Goal: Information Seeking & Learning: Learn about a topic

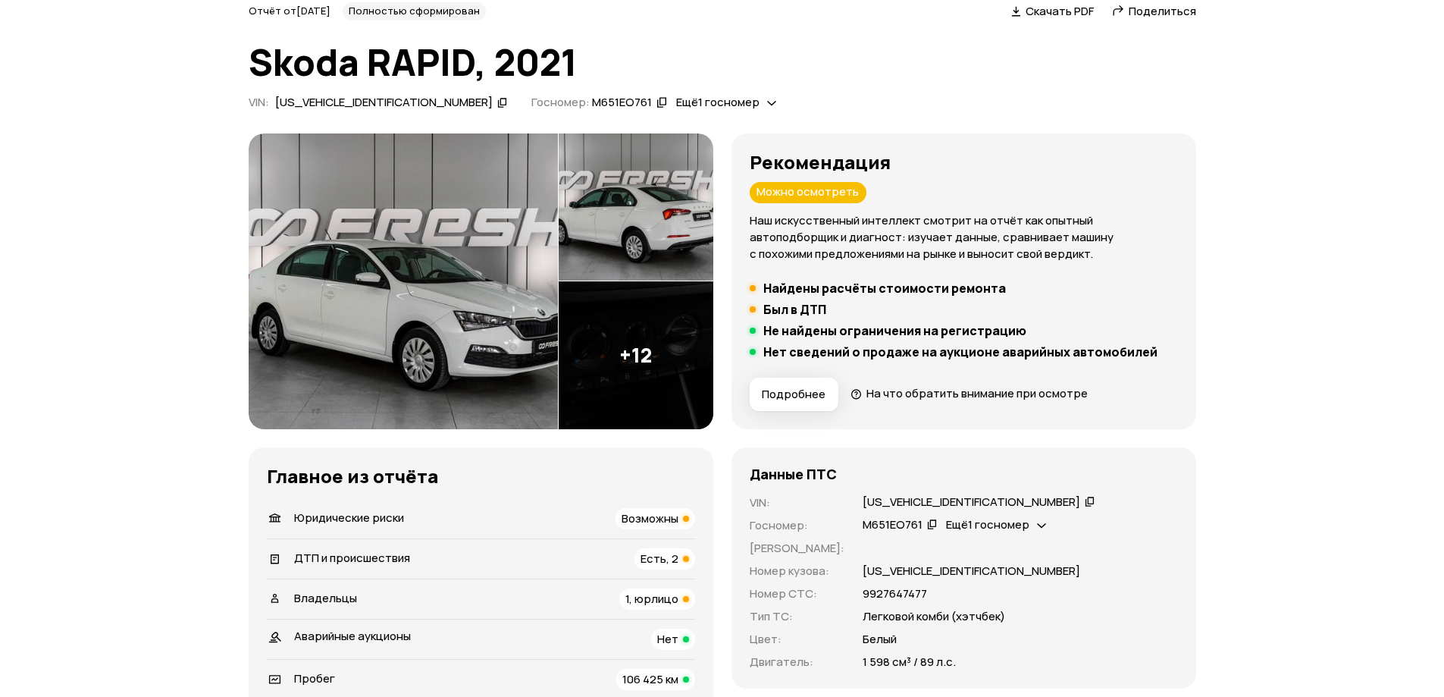
scroll to position [227, 0]
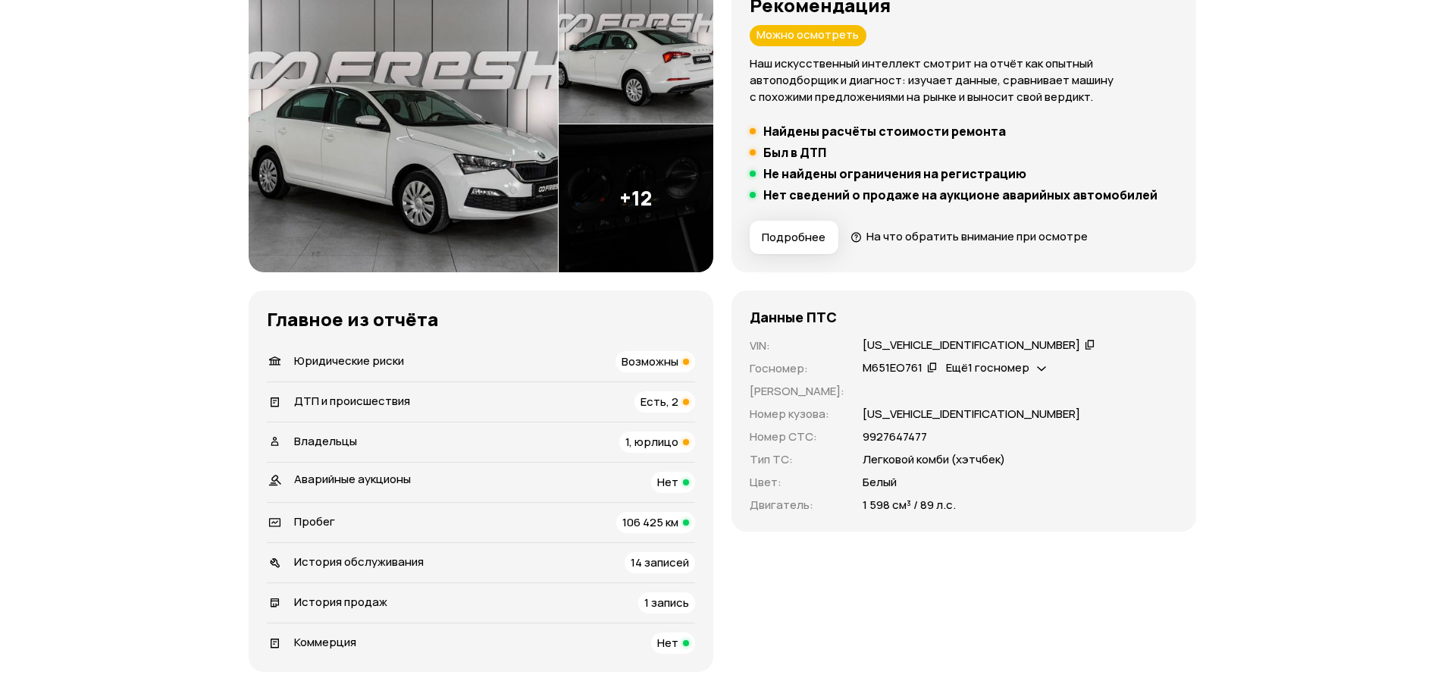
click at [682, 365] on div "Возможны" at bounding box center [656, 361] width 80 height 21
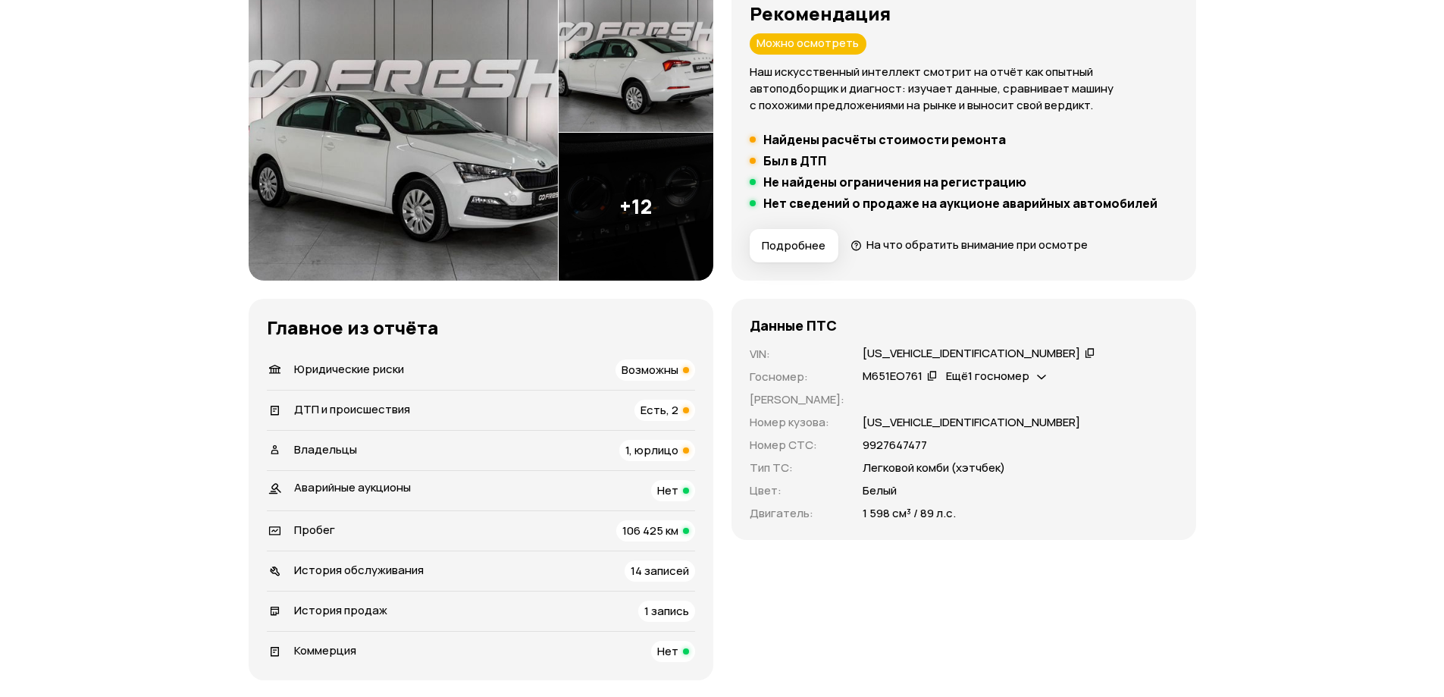
scroll to position [217, 0]
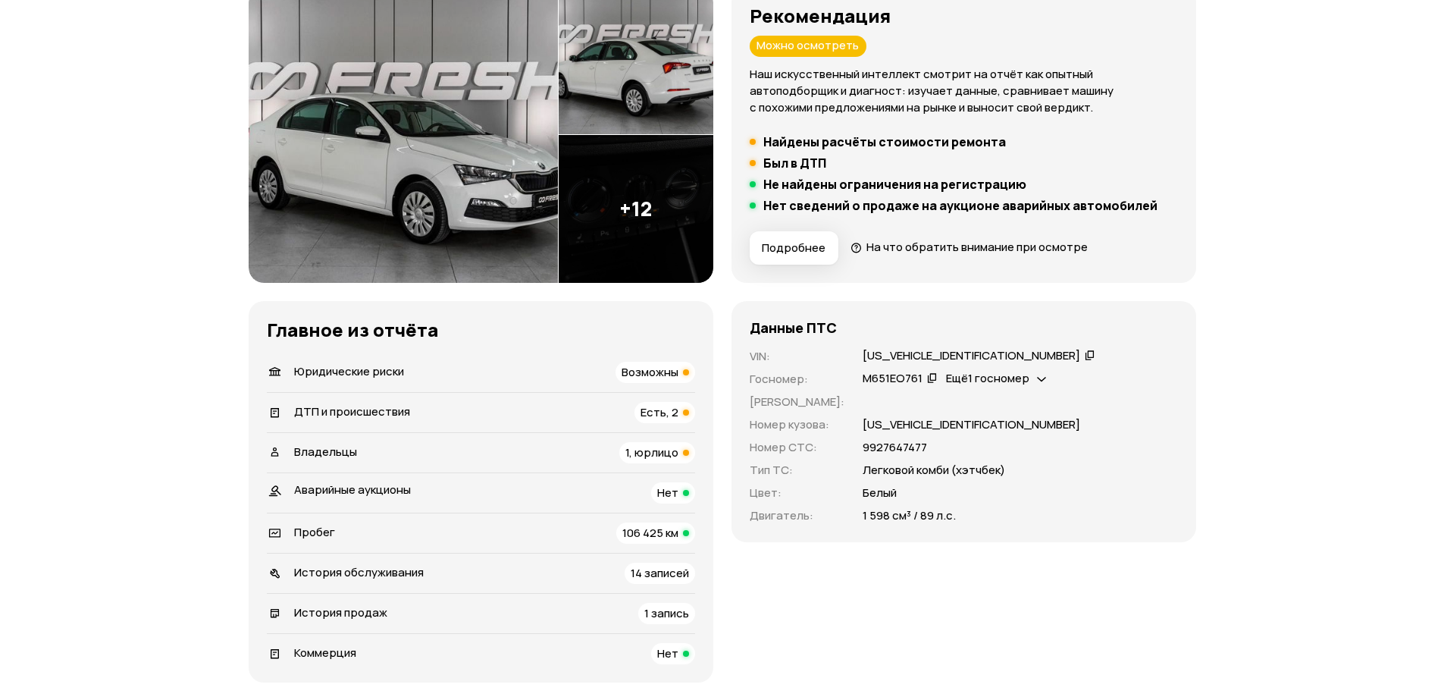
click at [662, 415] on span "Есть, 2" at bounding box center [660, 412] width 38 height 16
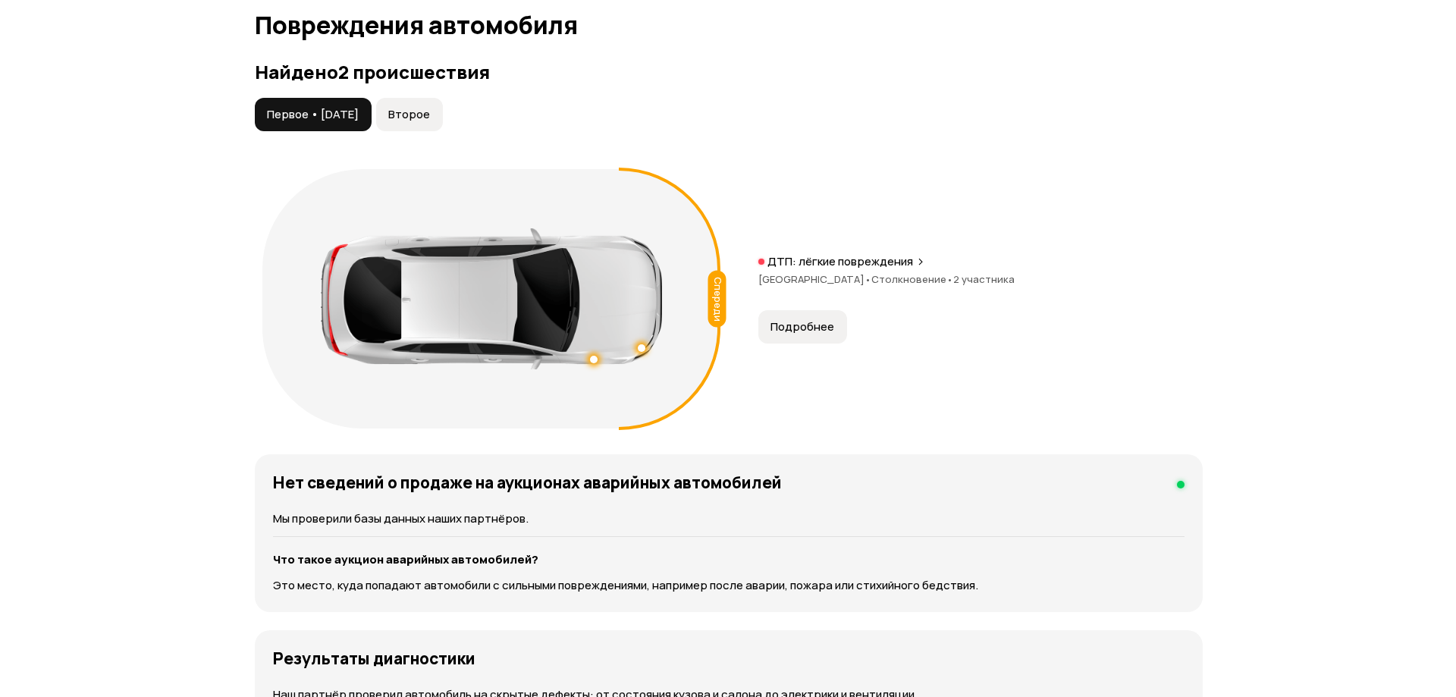
scroll to position [1603, 0]
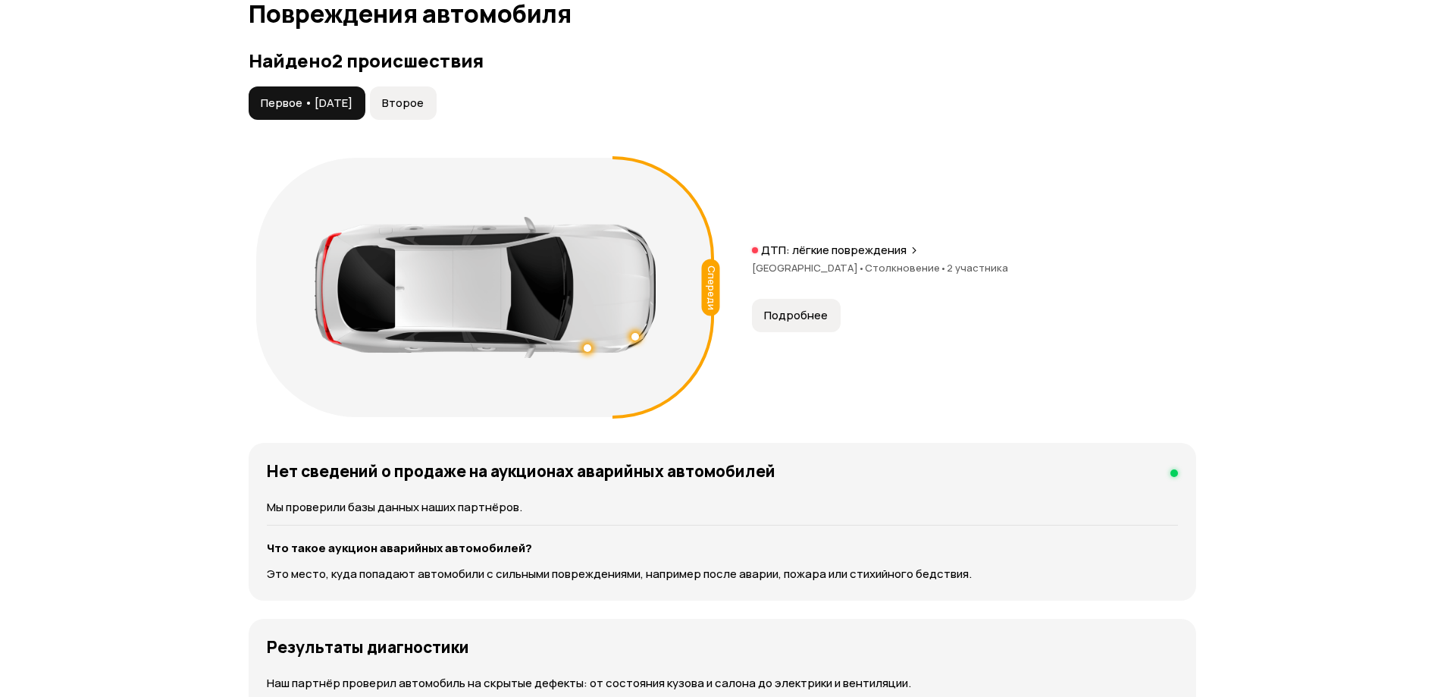
click at [870, 334] on div "Спереди ДТП: лёгкие повреждения [GEOGRAPHIC_DATA] • Столкновение • 2 участника …" at bounding box center [723, 287] width 948 height 274
click at [826, 318] on button "Подробнее" at bounding box center [796, 315] width 89 height 33
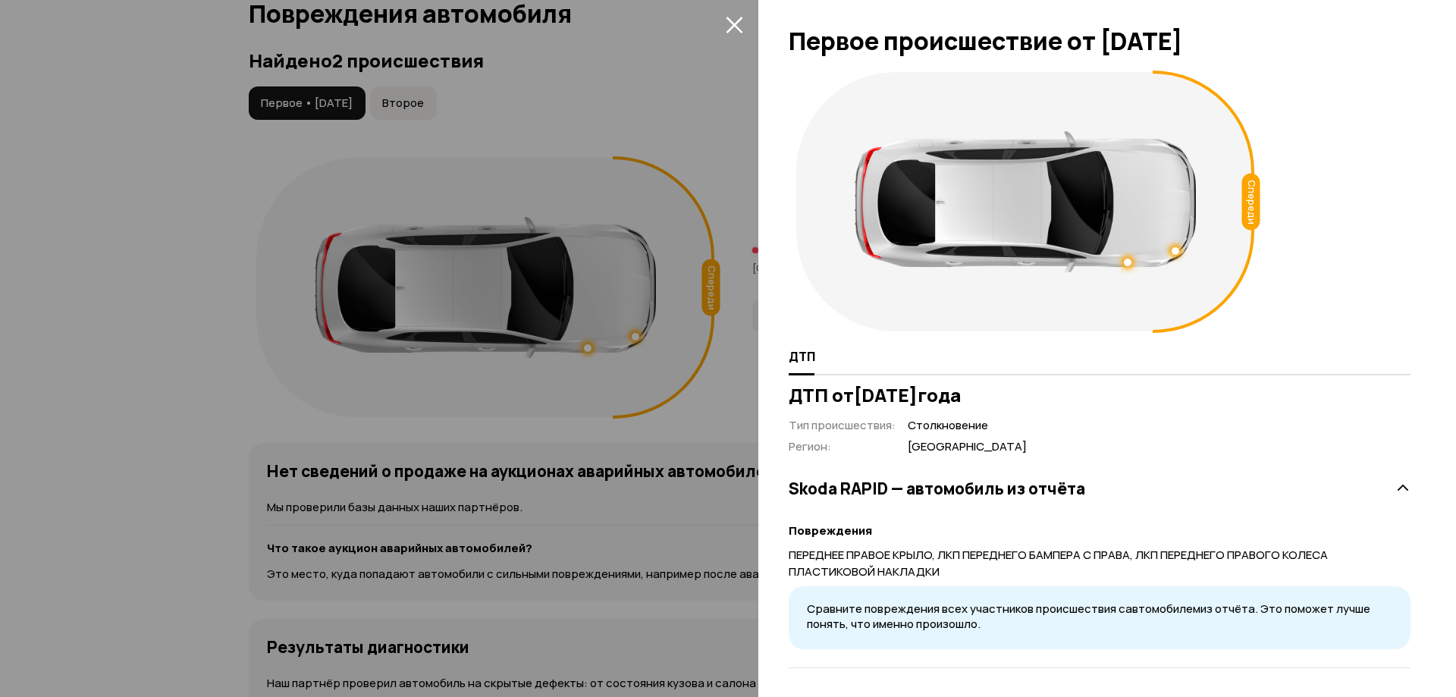
scroll to position [7, 0]
click at [1395, 478] on div at bounding box center [1402, 486] width 15 height 16
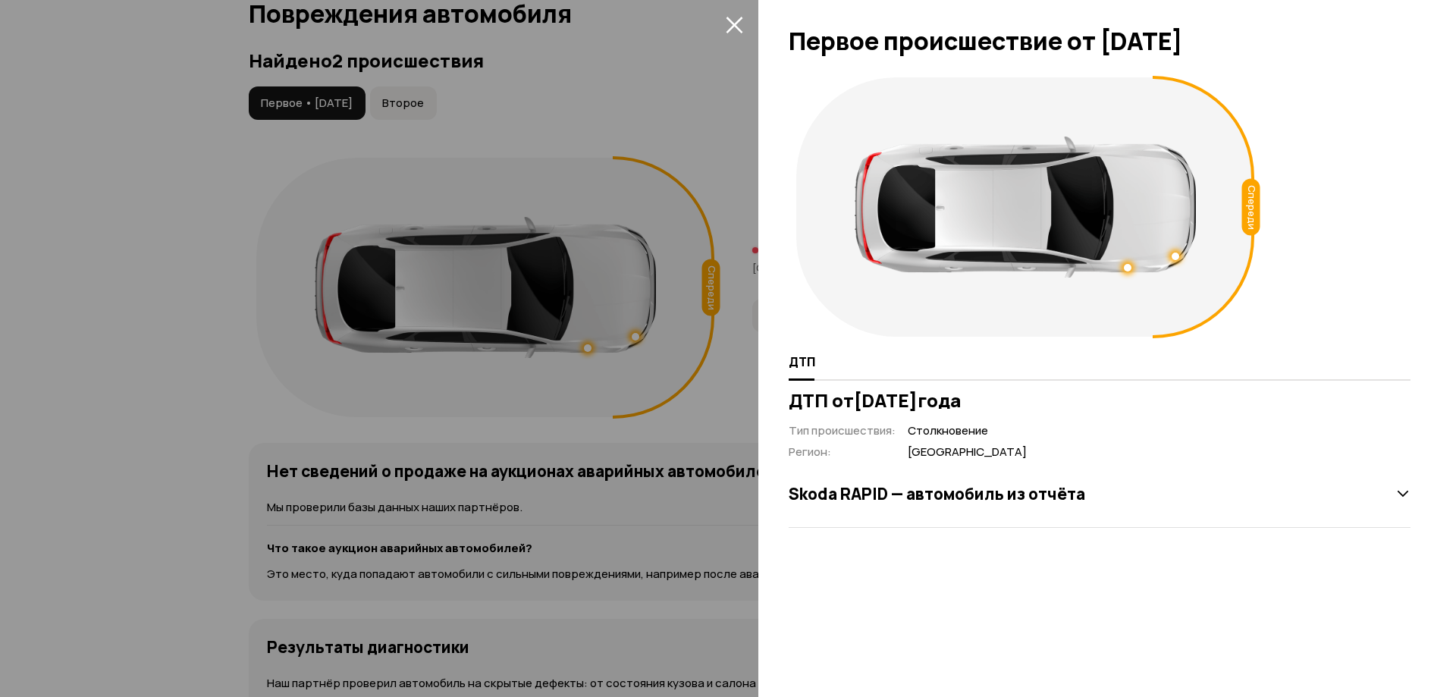
click at [609, 274] on div at bounding box center [728, 348] width 1456 height 697
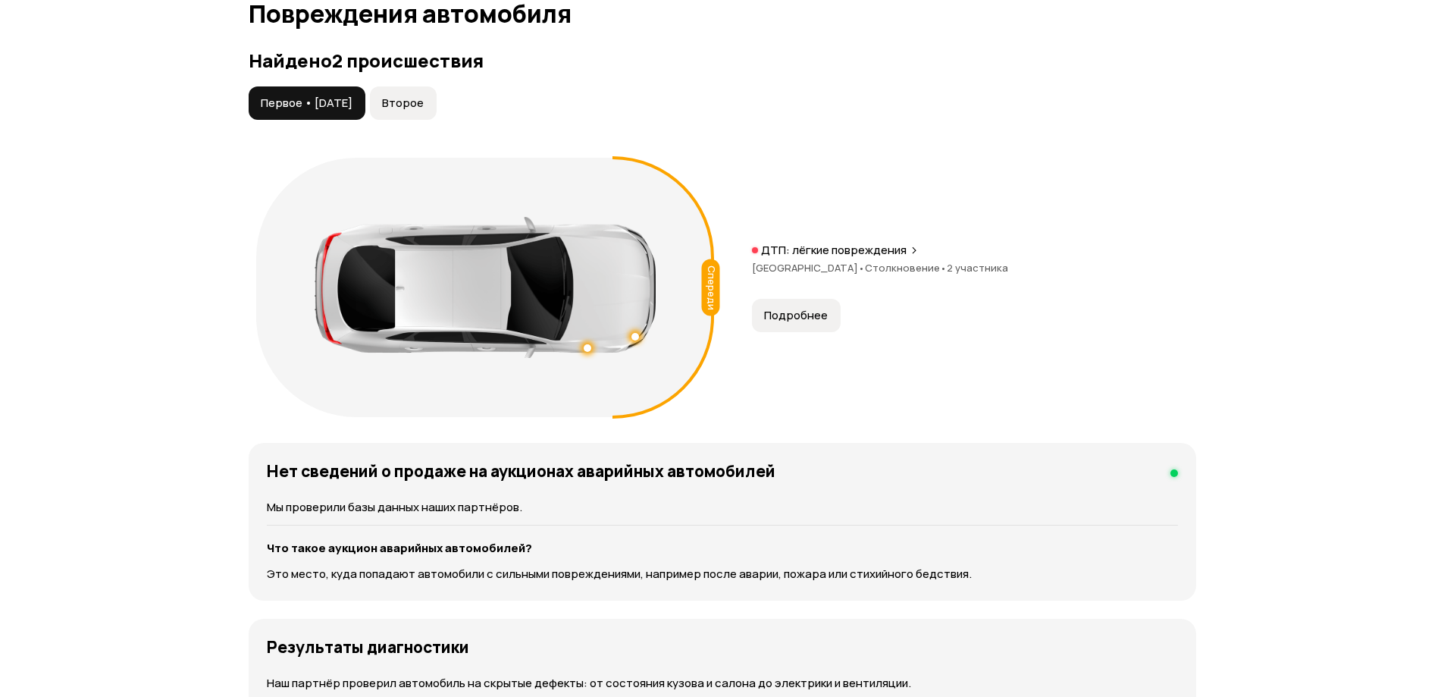
click at [437, 108] on button "Второе" at bounding box center [403, 102] width 67 height 33
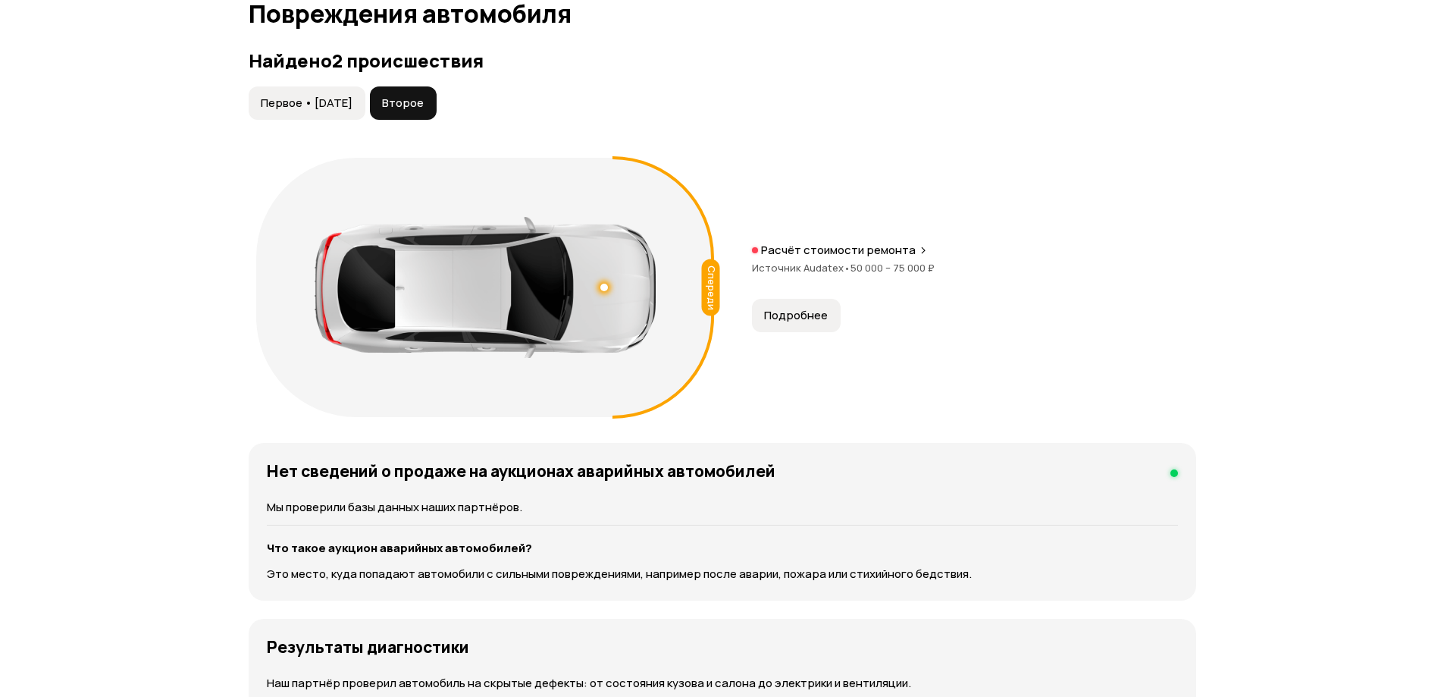
click at [818, 312] on span "Подробнее" at bounding box center [796, 315] width 64 height 15
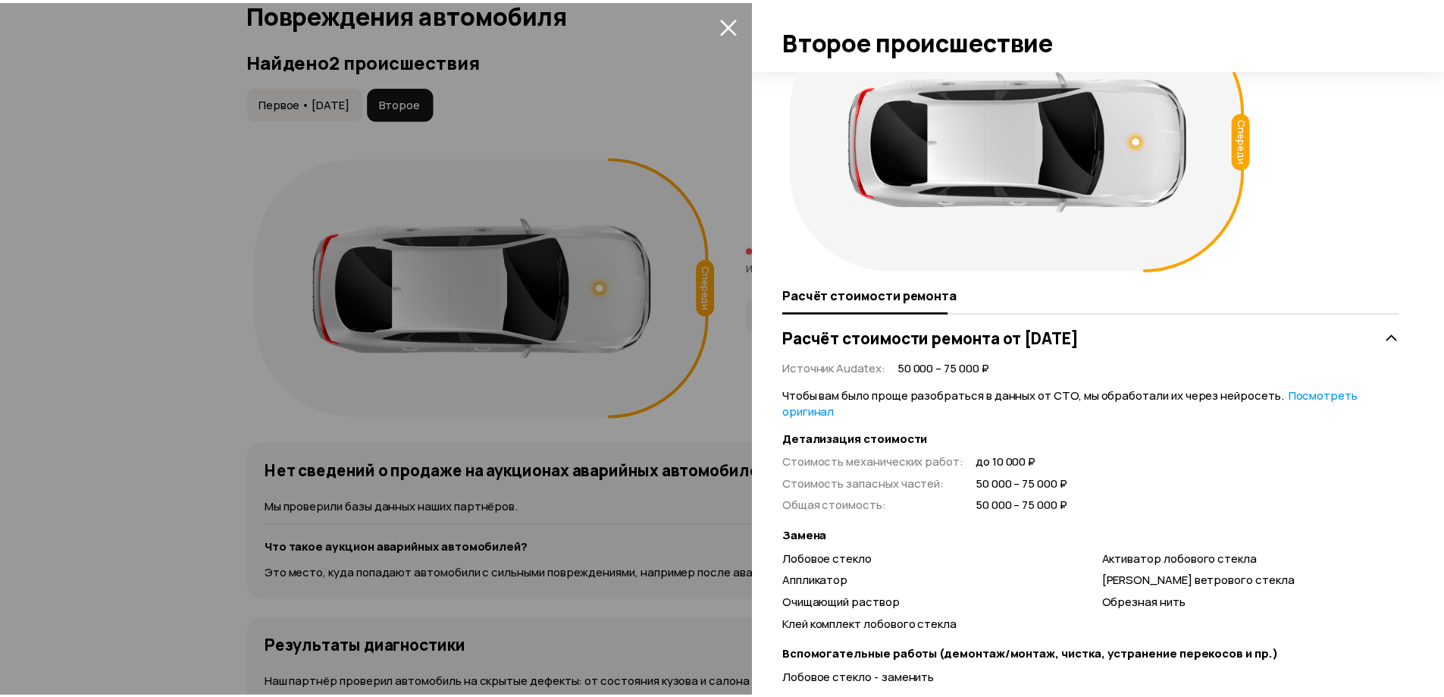
scroll to position [127, 0]
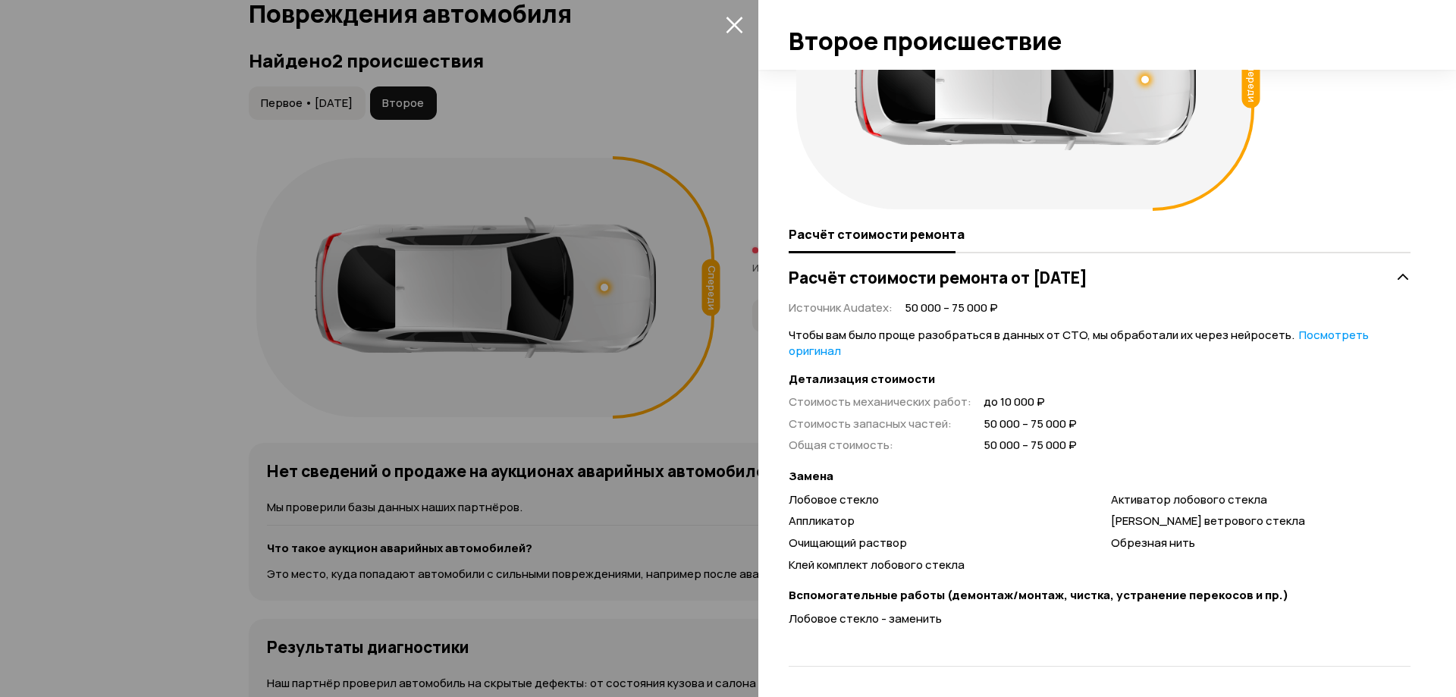
click at [585, 423] on div at bounding box center [728, 348] width 1456 height 697
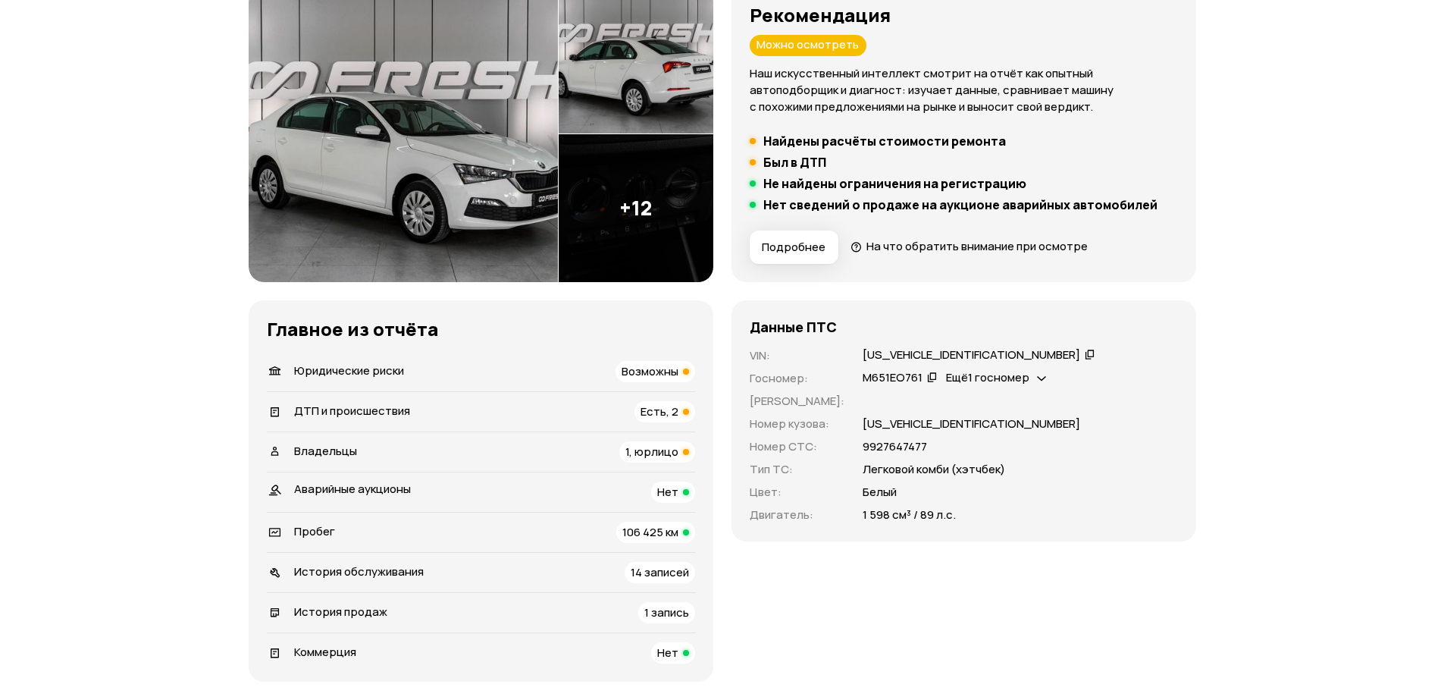
scroll to position [315, 0]
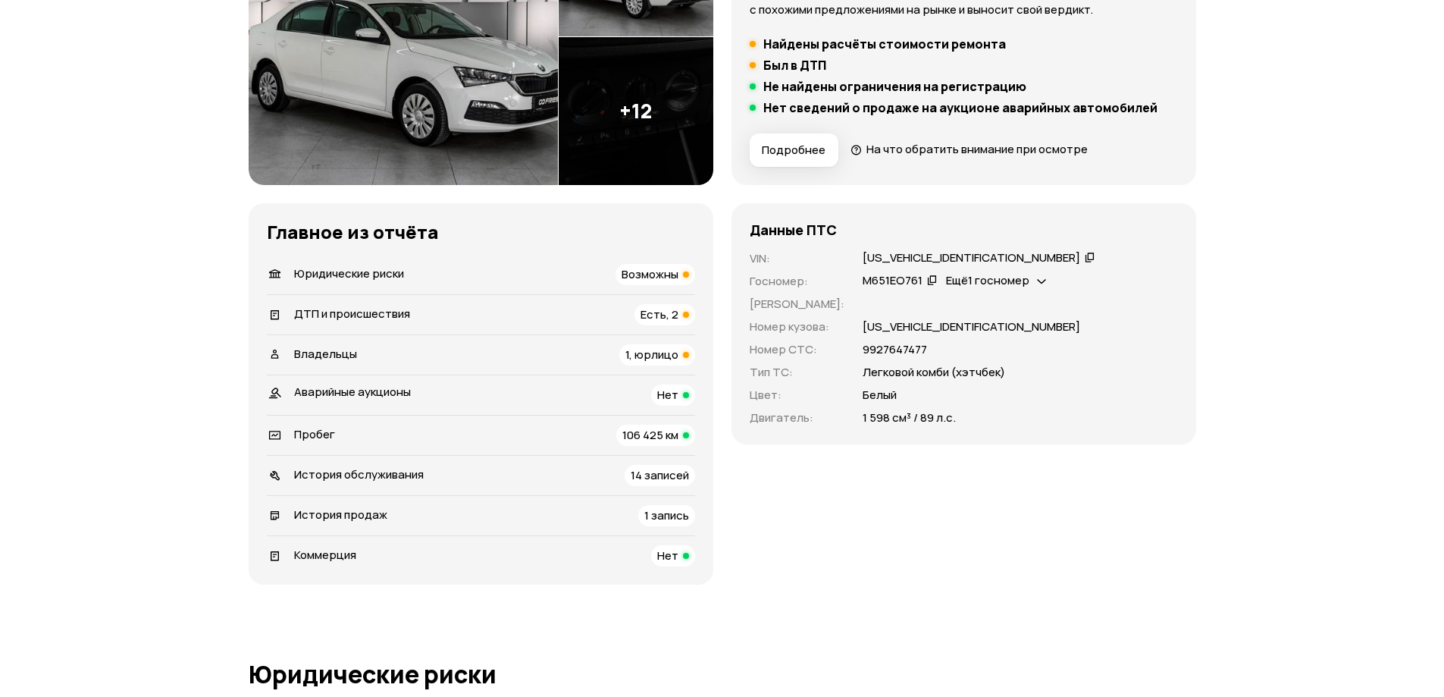
click at [1005, 286] on span "Ещё 1 госномер" at bounding box center [987, 280] width 83 height 16
click at [1150, 274] on div "М651ЕО761   Ещё 1 госномер" at bounding box center [1020, 281] width 315 height 17
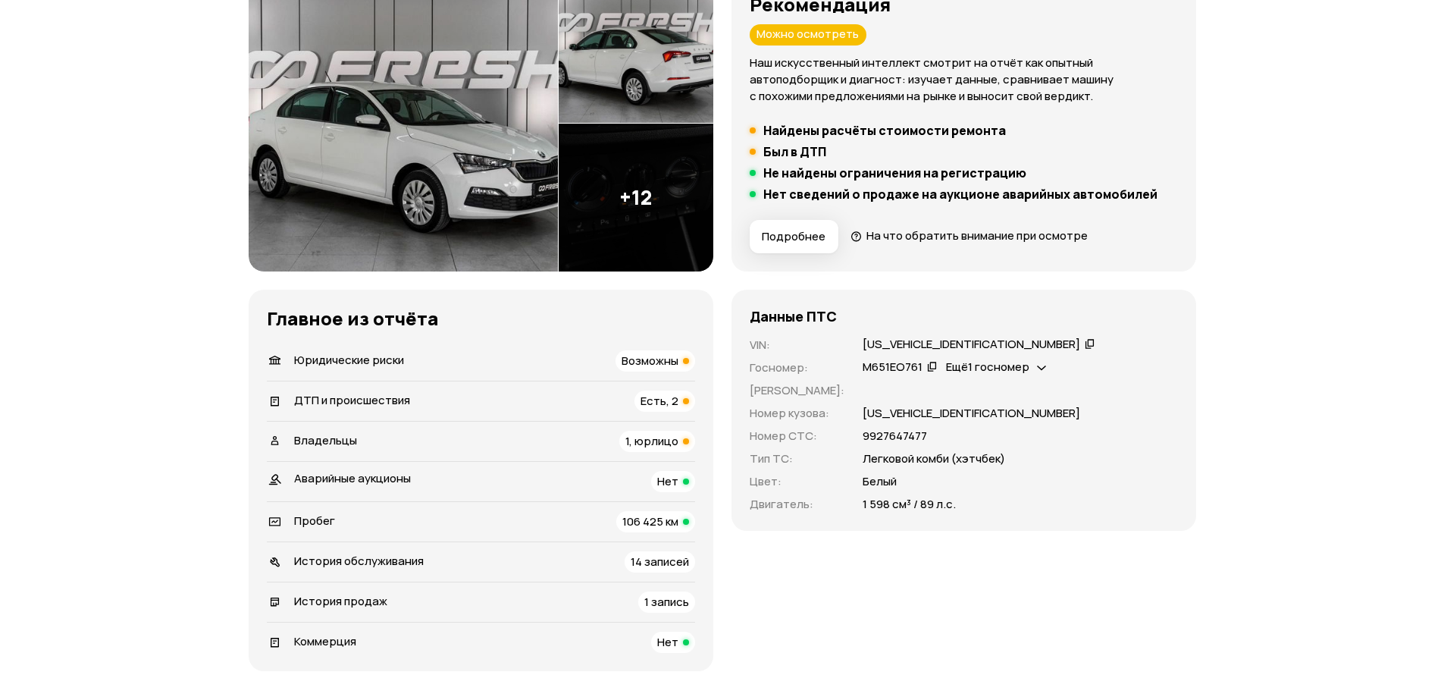
scroll to position [227, 0]
